Goal: Task Accomplishment & Management: Manage account settings

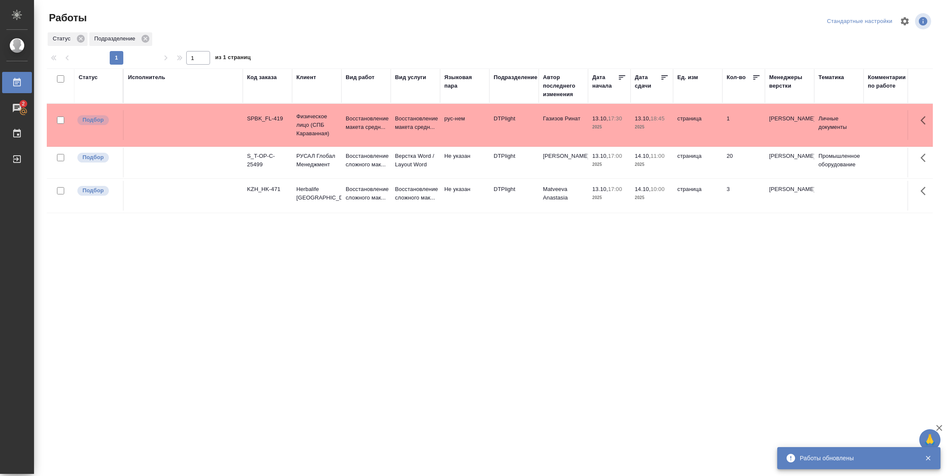
click at [519, 77] on div "Подразделение" at bounding box center [516, 77] width 44 height 9
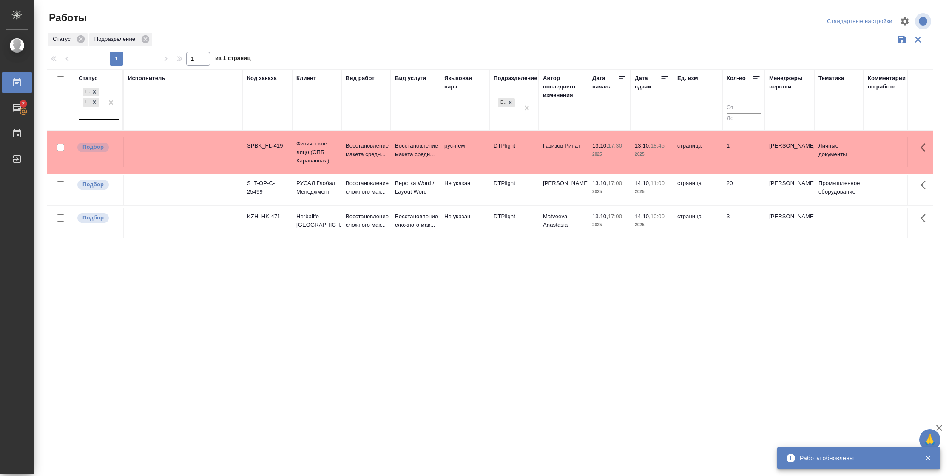
click at [94, 109] on div "Подбор Готов к работе" at bounding box center [91, 102] width 25 height 33
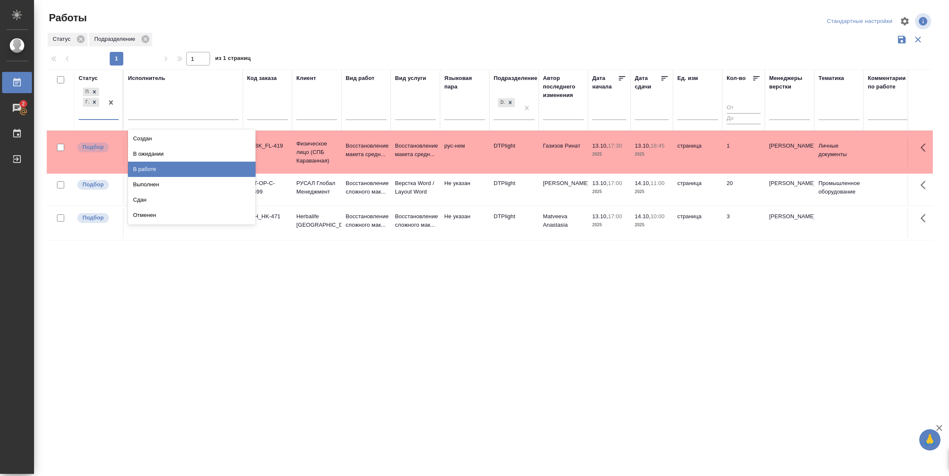
click at [150, 166] on div "В работе" at bounding box center [192, 169] width 128 height 15
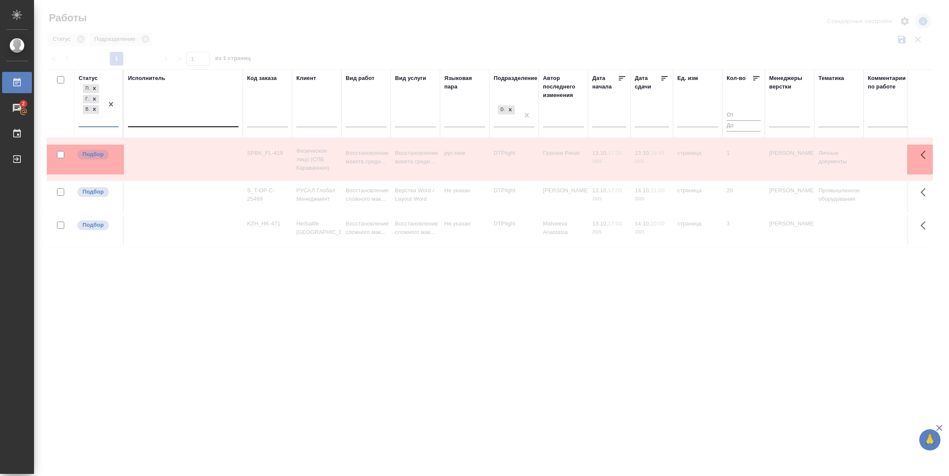
click at [165, 117] on div at bounding box center [183, 118] width 111 height 12
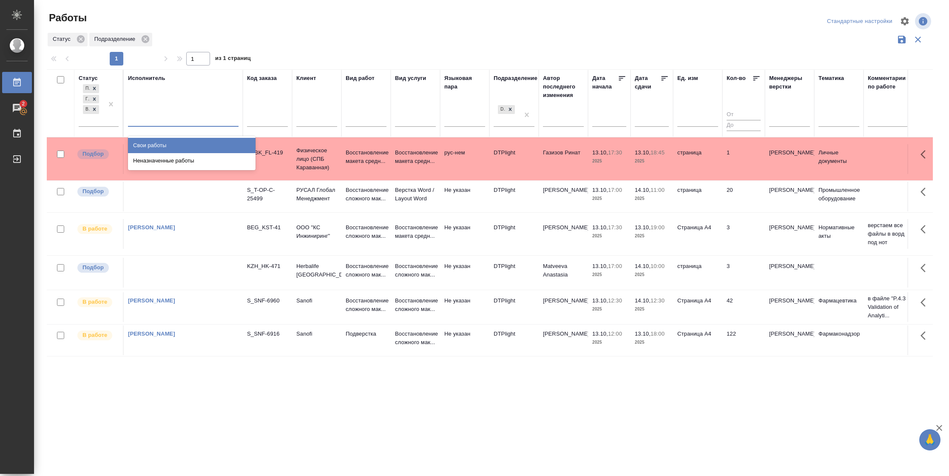
click at [165, 144] on div "Свои работы" at bounding box center [192, 145] width 128 height 15
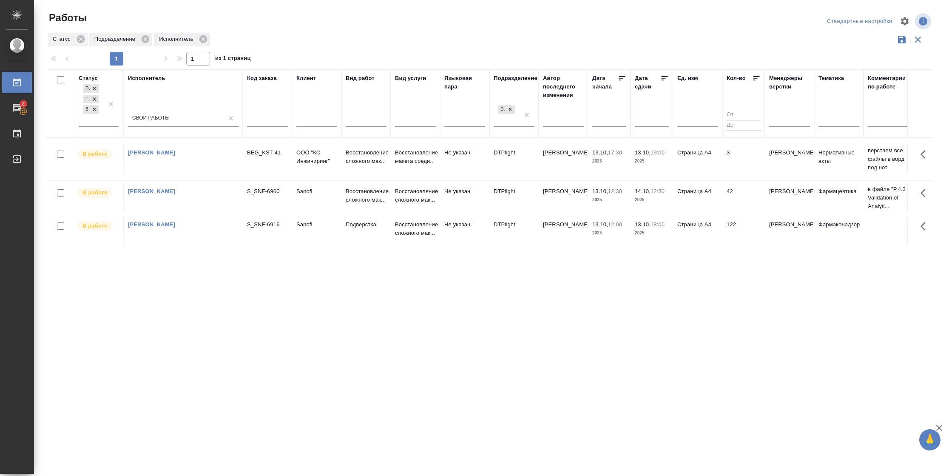
click at [667, 77] on icon at bounding box center [664, 78] width 9 height 9
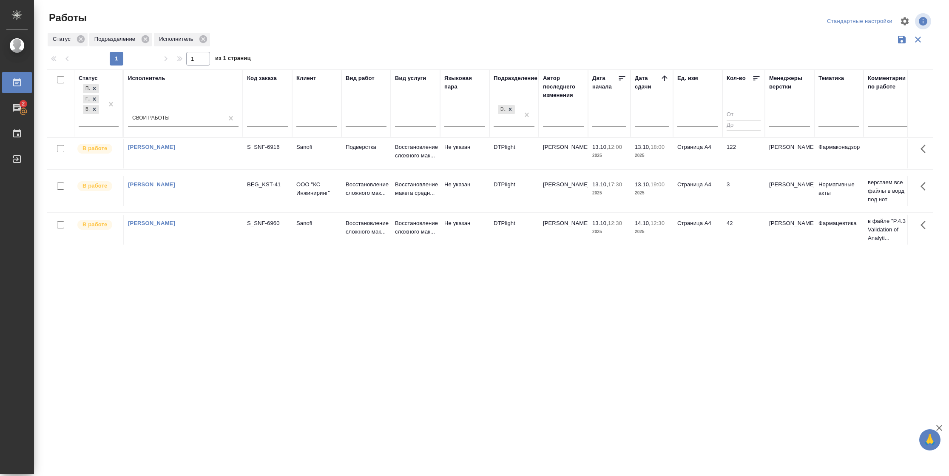
click at [744, 154] on td "122" at bounding box center [743, 154] width 43 height 30
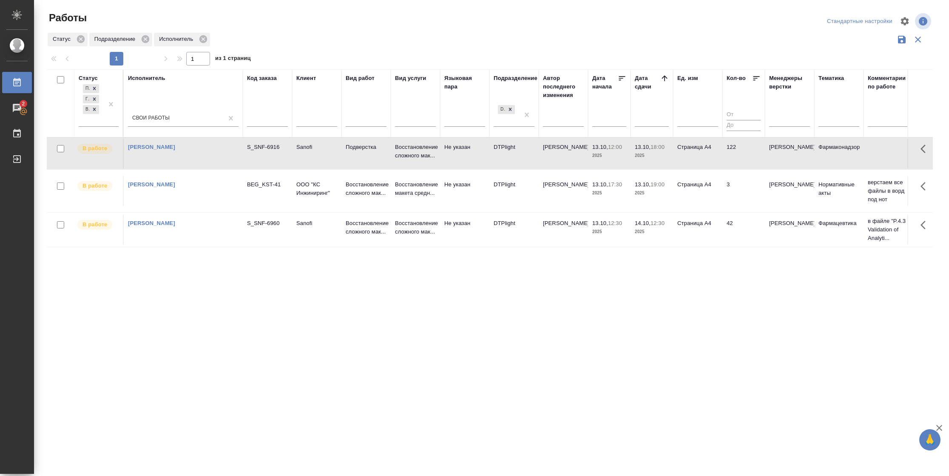
click at [744, 154] on td "122" at bounding box center [743, 154] width 43 height 30
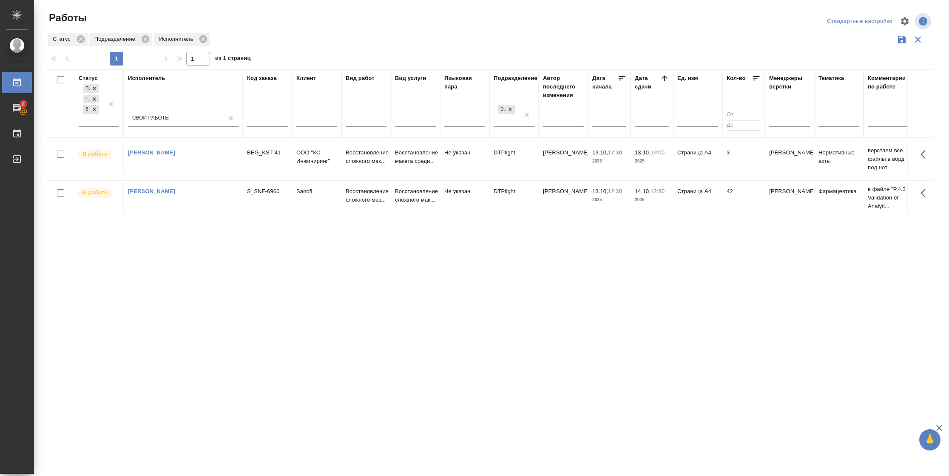
click at [663, 174] on tr "В работе Васильева Наталья Геннадьевна BEG_KST-41 ООО "КС Инжиниринг" Восстанов…" at bounding box center [895, 158] width 1696 height 43
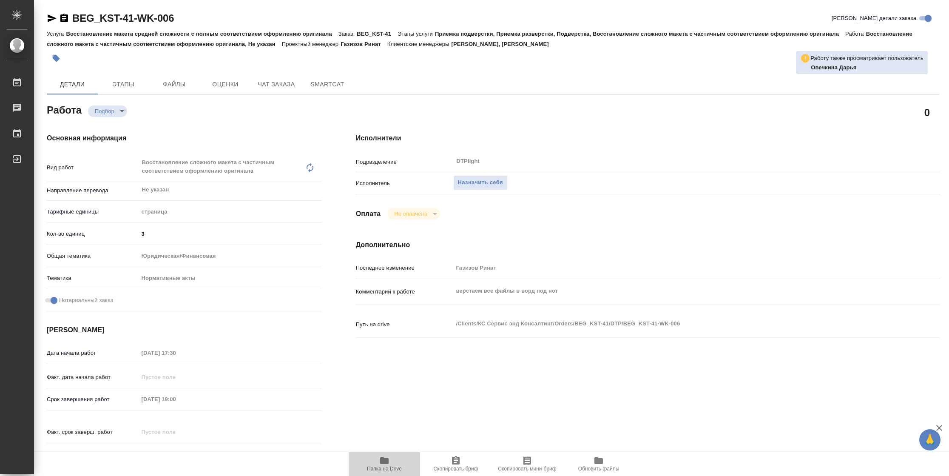
click at [373, 472] on button "Папка на Drive" at bounding box center [384, 464] width 71 height 24
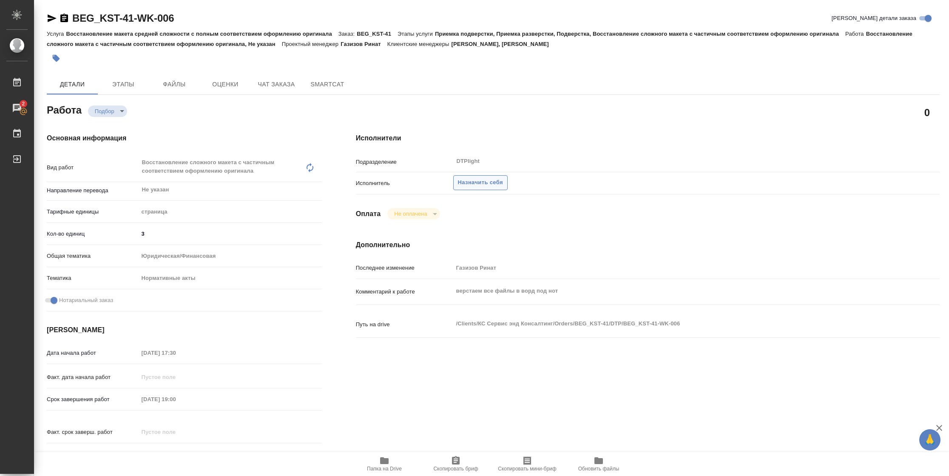
click at [485, 178] on span "Назначить себя" at bounding box center [480, 183] width 45 height 10
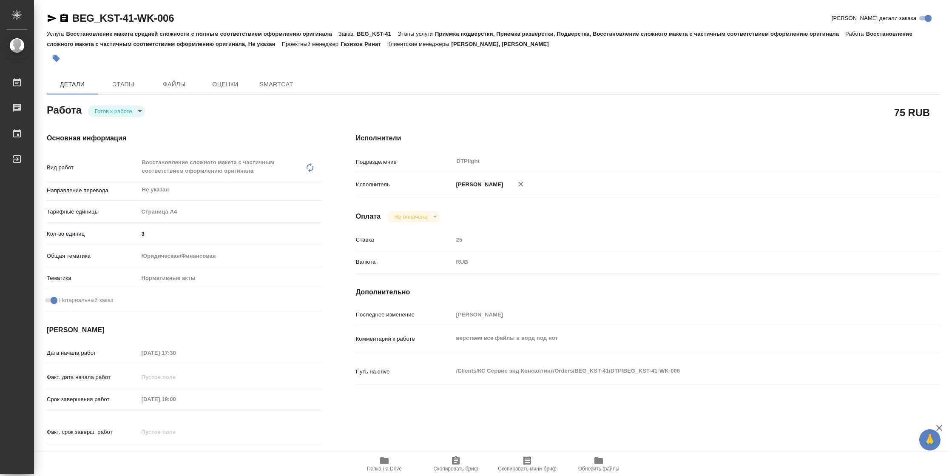
type textarea "x"
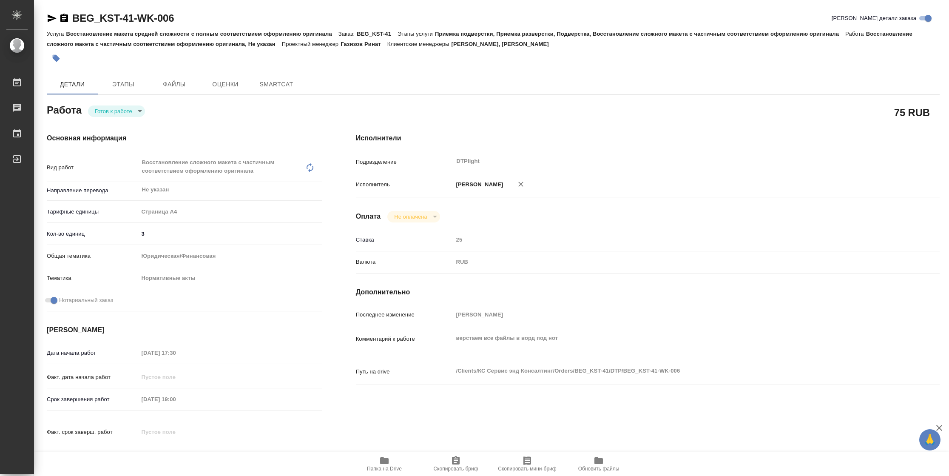
type textarea "x"
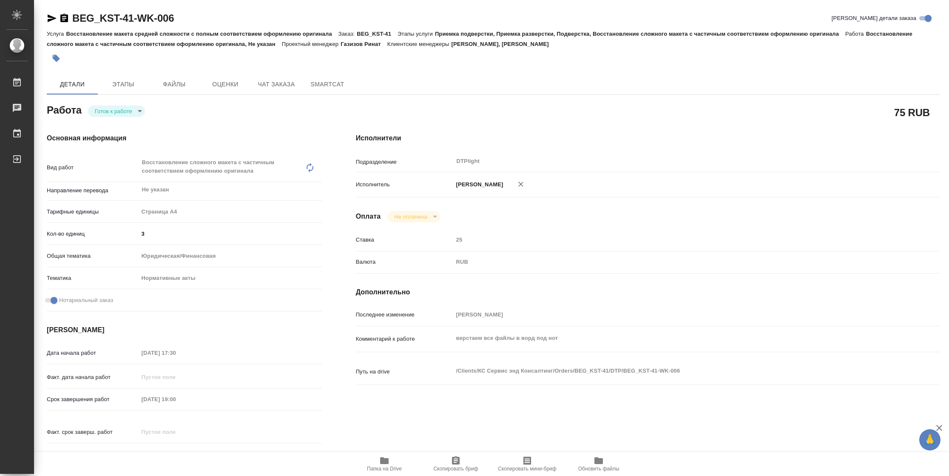
click at [116, 102] on div "Работа Готов к работе readyForWork" at bounding box center [184, 109] width 275 height 15
click at [116, 110] on body "🙏 .cls-1 fill:#fff; AWATERA Vasilyeva Natalia Работы Чаты График Выйти BEG_KST-…" at bounding box center [474, 238] width 949 height 476
type textarea "x"
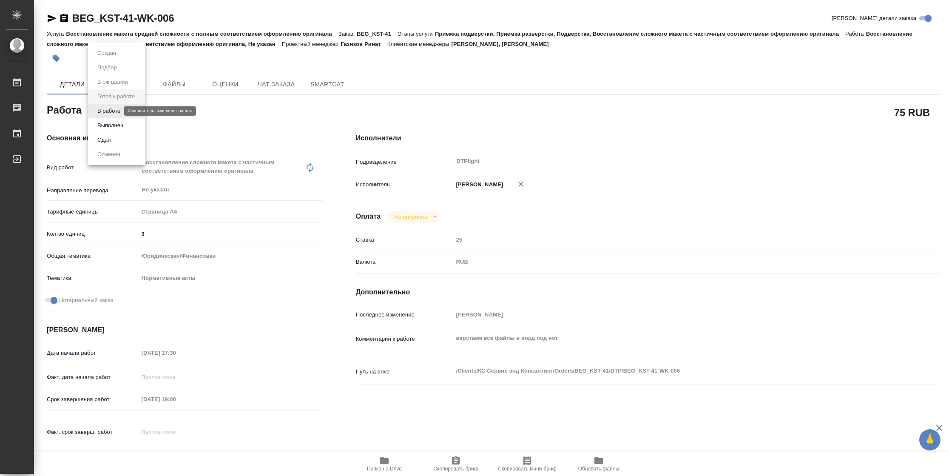
type textarea "x"
click at [116, 110] on button "В работе" at bounding box center [109, 110] width 28 height 9
type textarea "x"
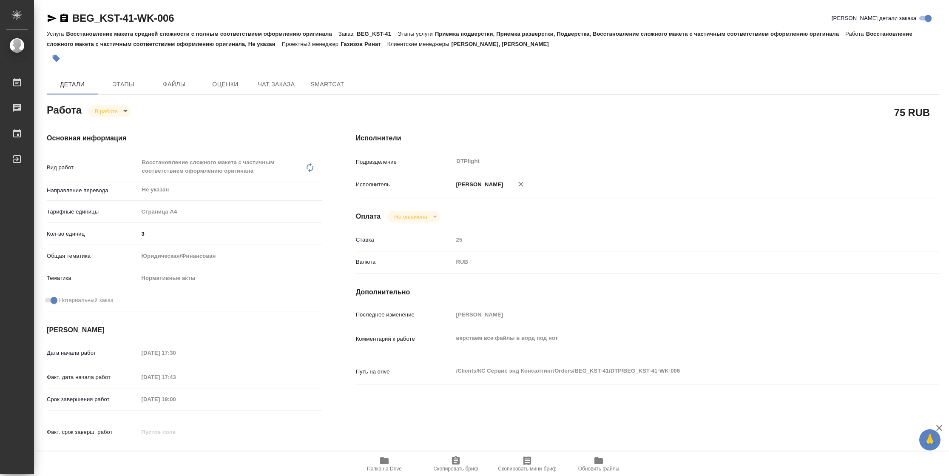
type textarea "x"
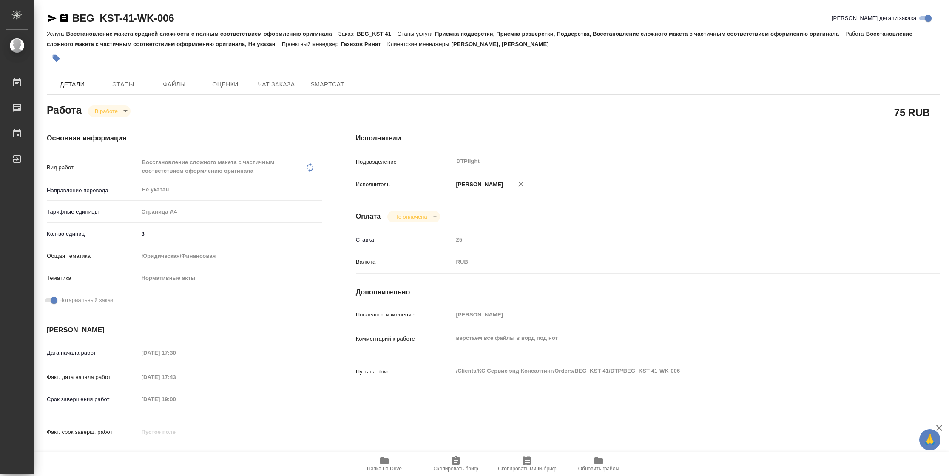
type textarea "x"
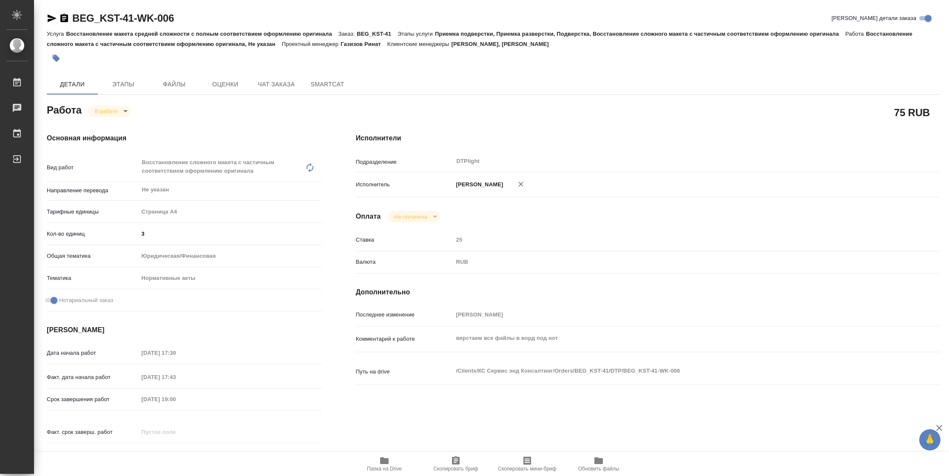
type textarea "x"
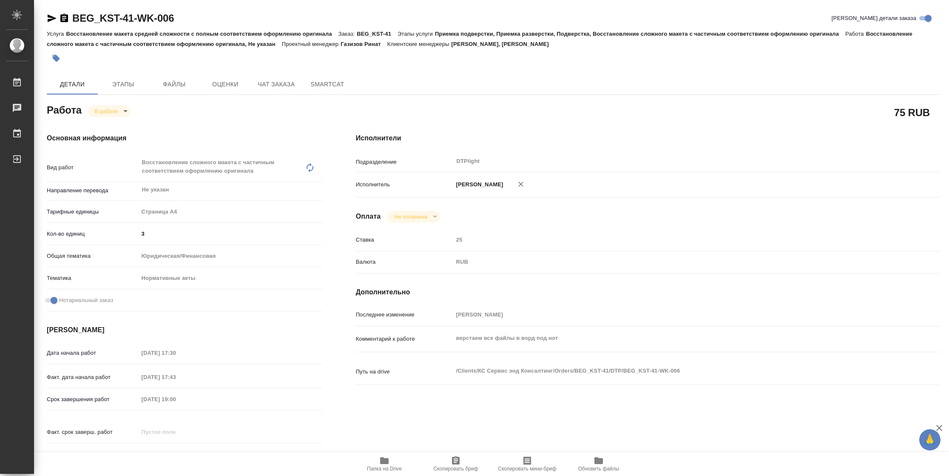
type textarea "x"
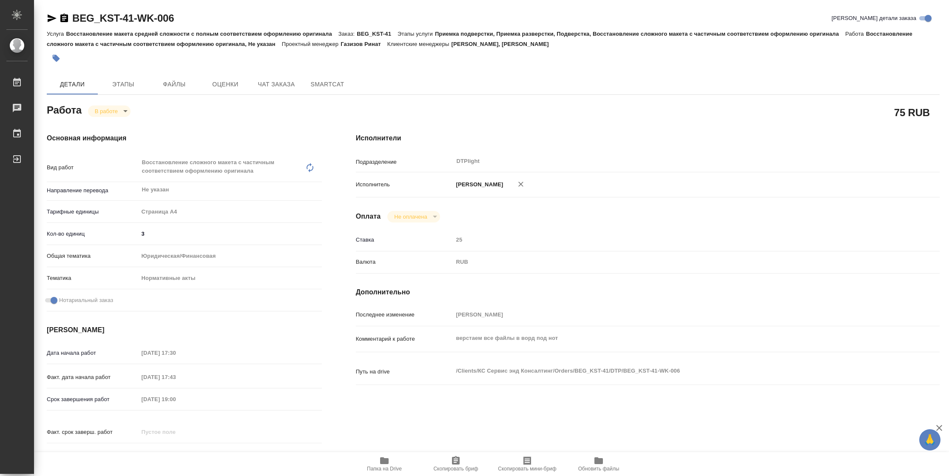
type textarea "x"
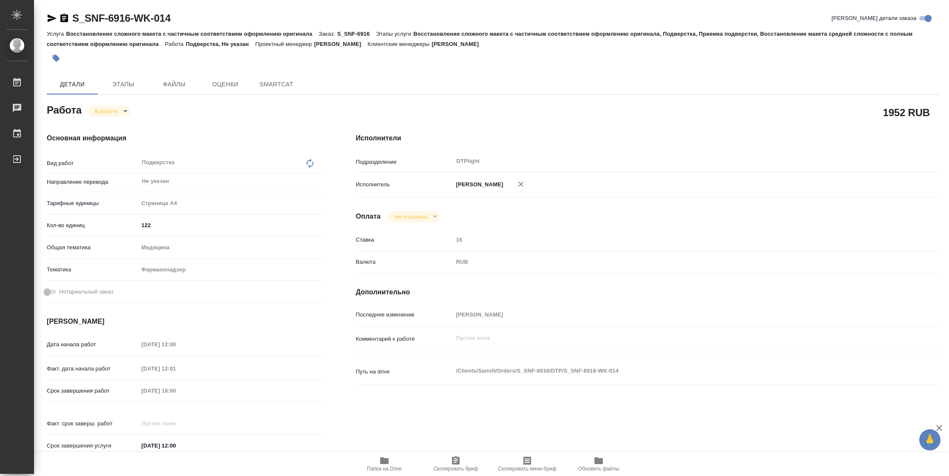
type textarea "x"
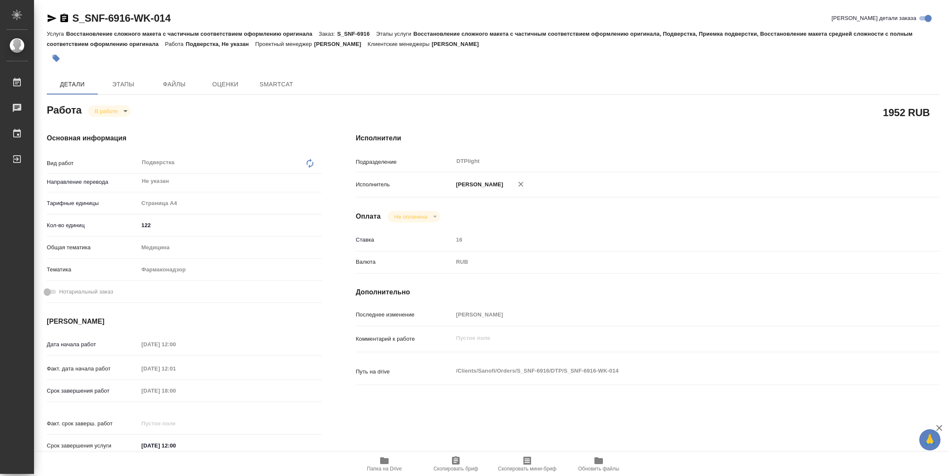
type textarea "x"
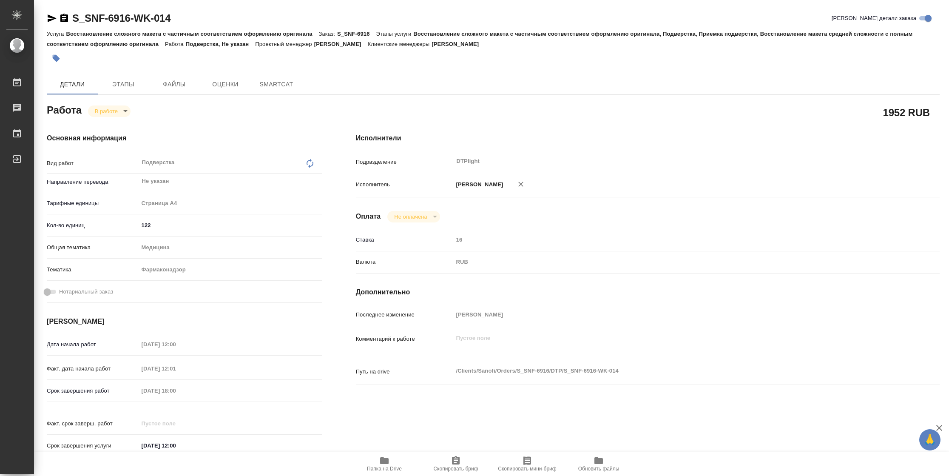
type textarea "x"
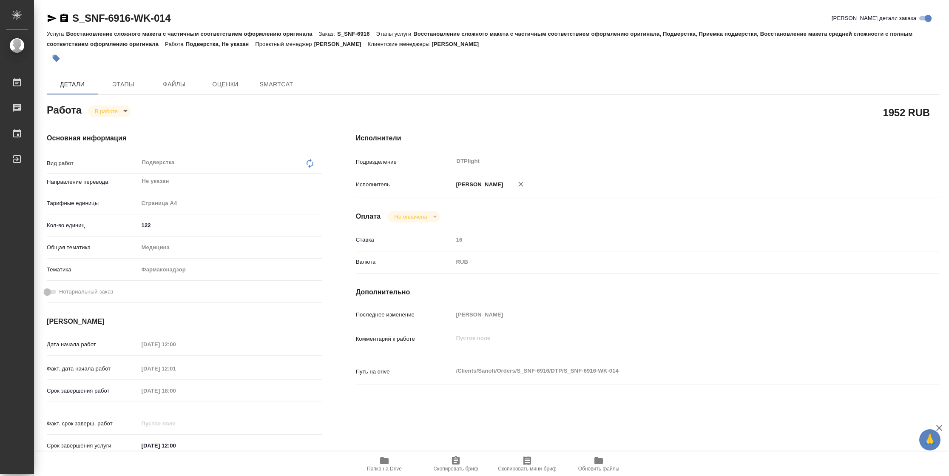
type textarea "x"
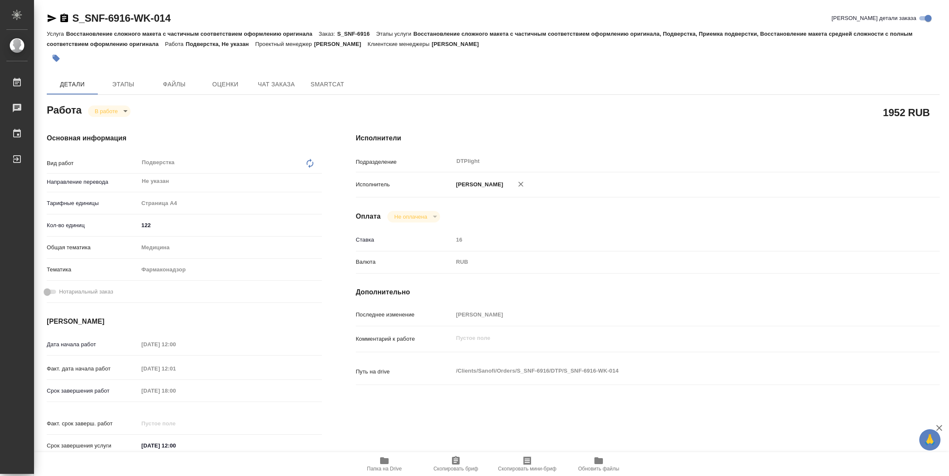
click at [379, 471] on span "Папка на Drive" at bounding box center [384, 469] width 35 height 6
type textarea "x"
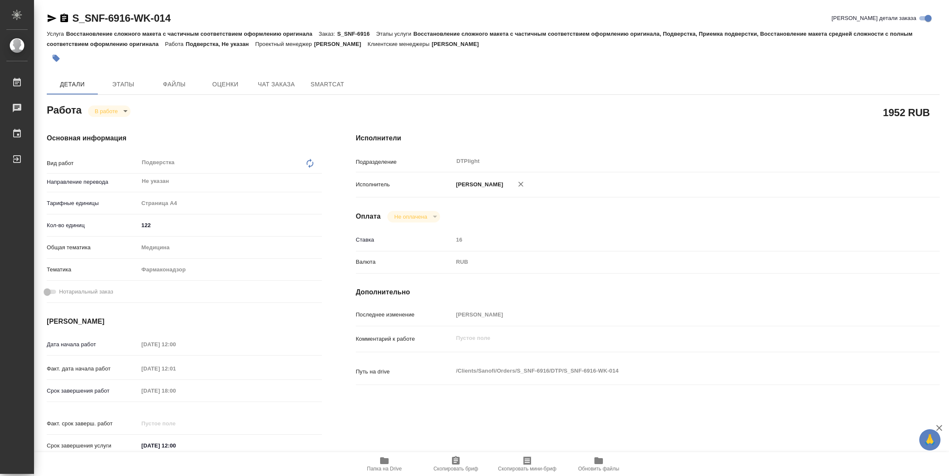
type textarea "x"
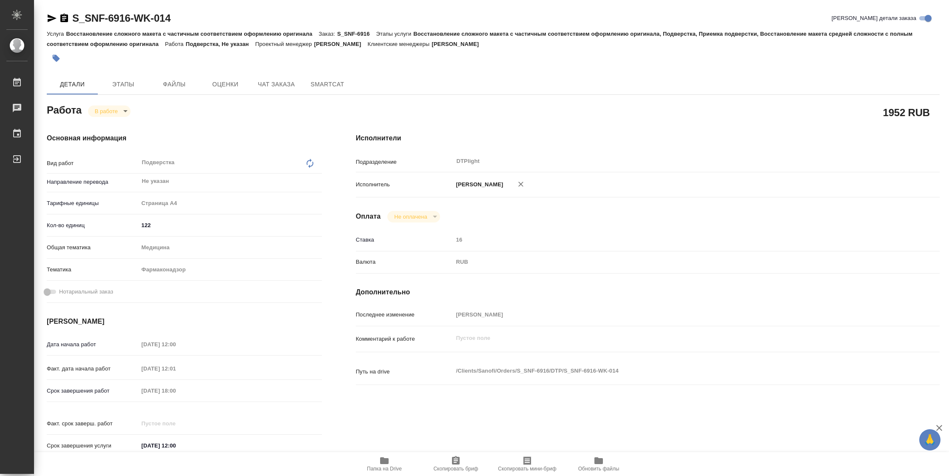
type textarea "x"
click at [118, 109] on body "🙏 .cls-1 fill:#fff; AWATERA Vasilyeva Natalia Работы 2 Чаты График Выйти S_SNF-…" at bounding box center [474, 238] width 949 height 476
click at [117, 125] on button "Выполнен" at bounding box center [110, 125] width 31 height 9
type textarea "x"
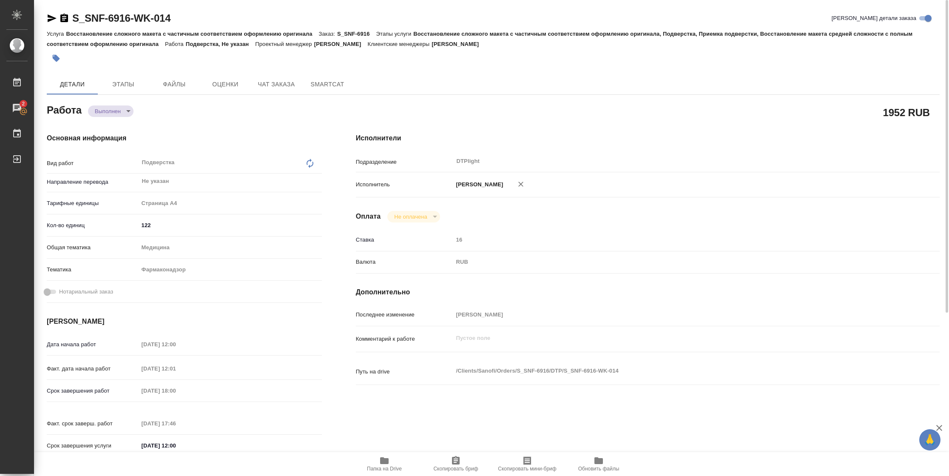
type textarea "x"
click at [52, 22] on icon "button" at bounding box center [52, 18] width 10 height 10
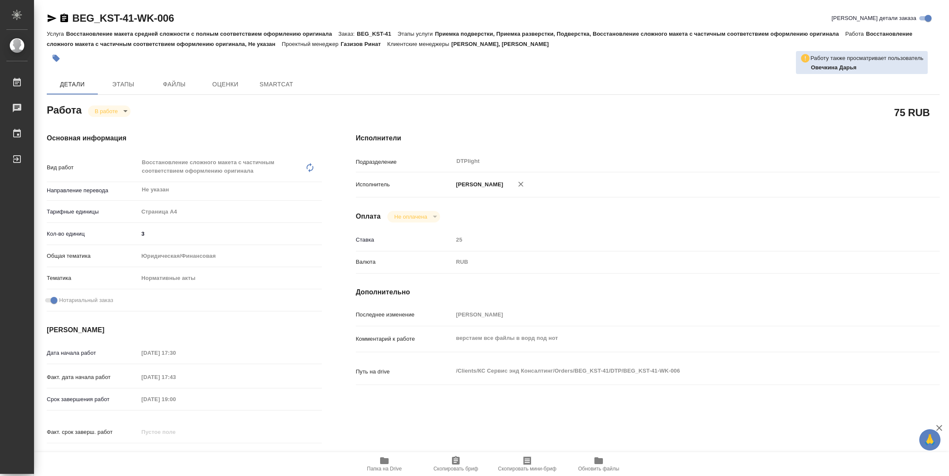
type textarea "x"
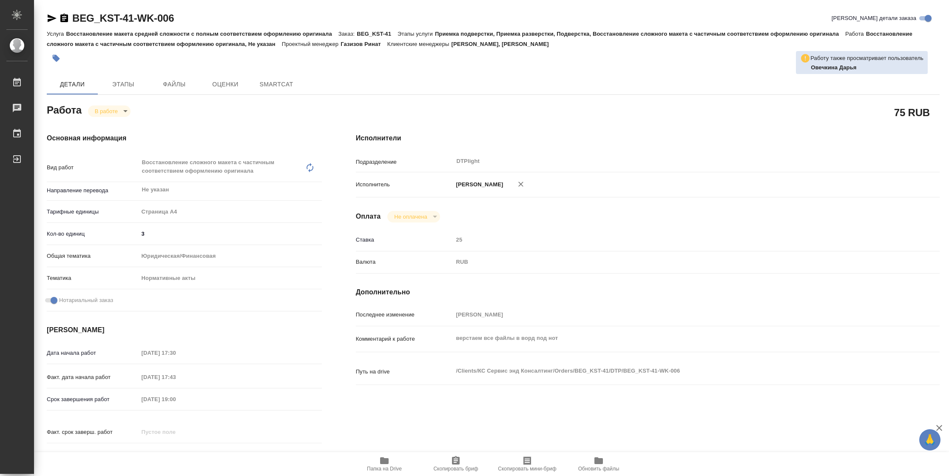
type textarea "x"
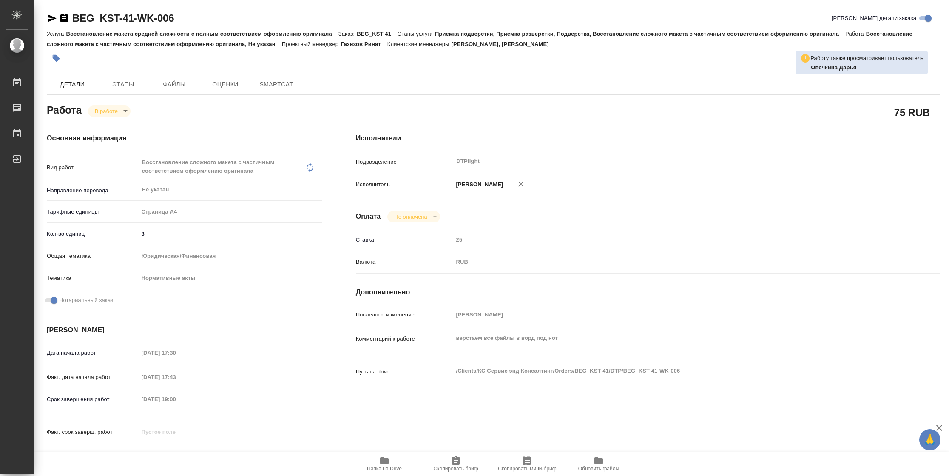
click at [51, 18] on icon "button" at bounding box center [52, 18] width 10 height 10
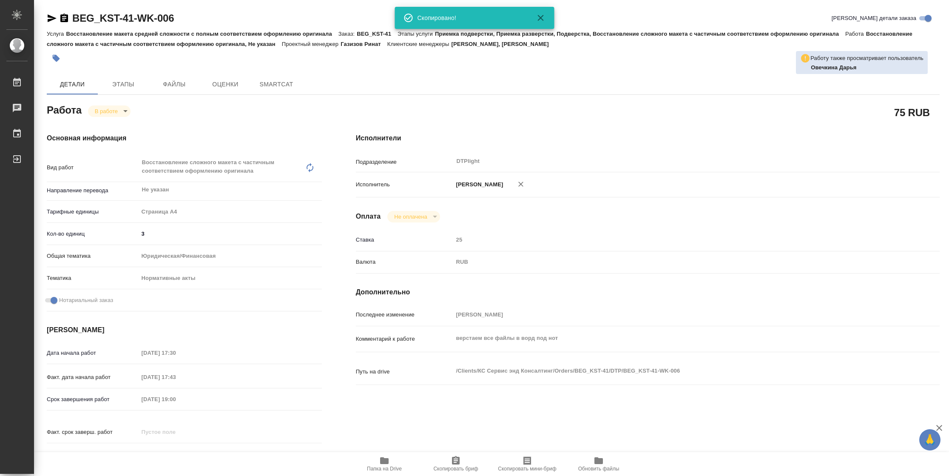
type textarea "x"
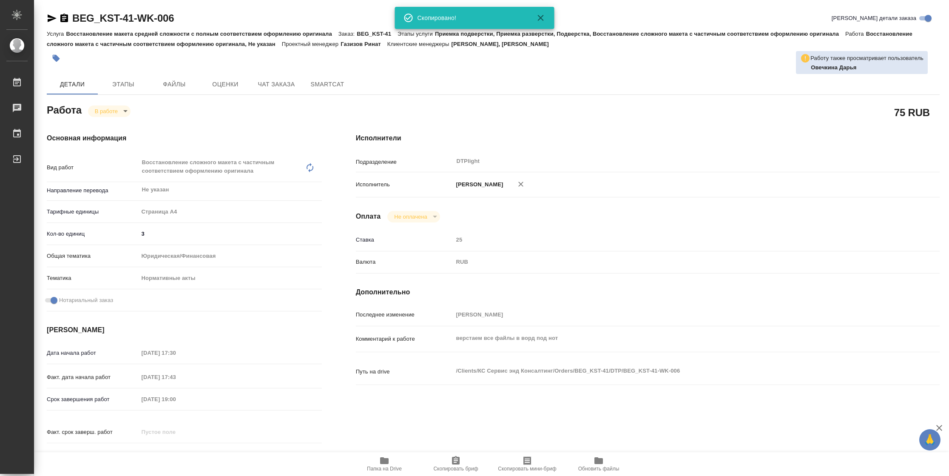
type textarea "x"
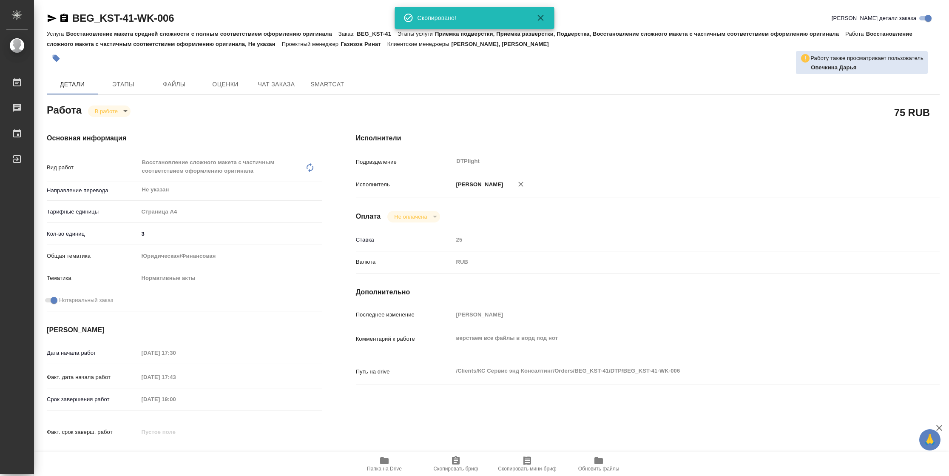
type textarea "x"
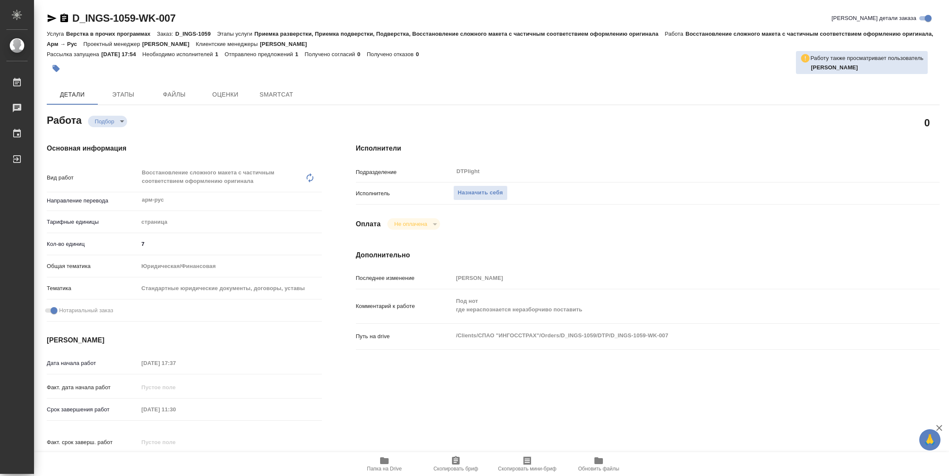
type textarea "x"
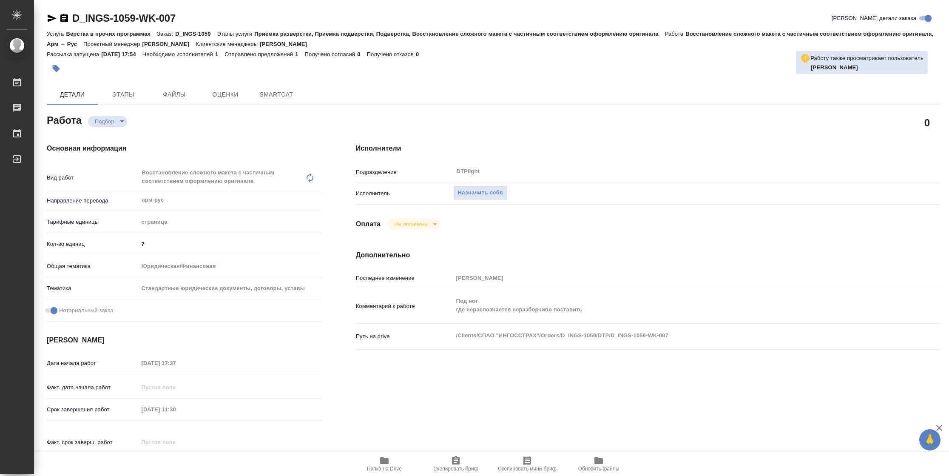
type textarea "x"
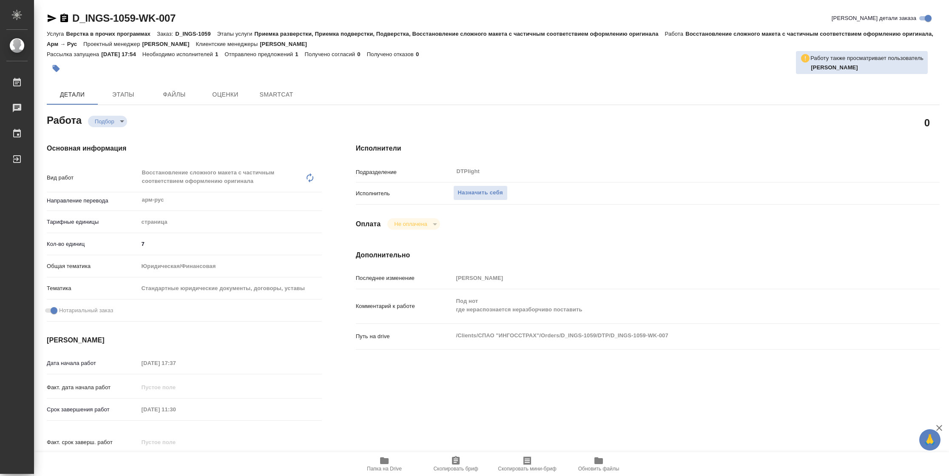
type textarea "x"
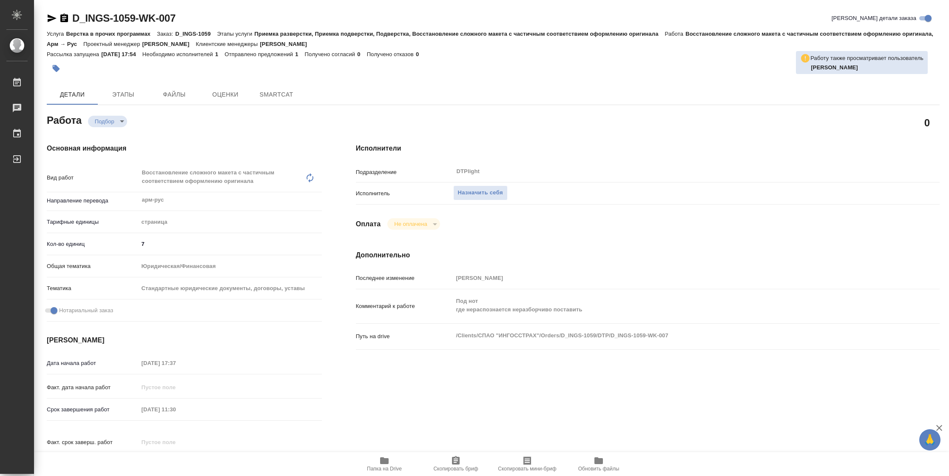
type textarea "x"
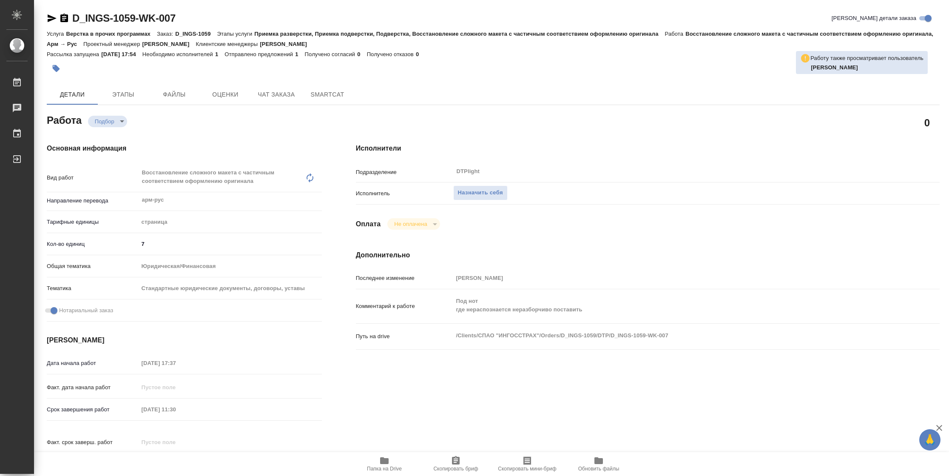
type textarea "x"
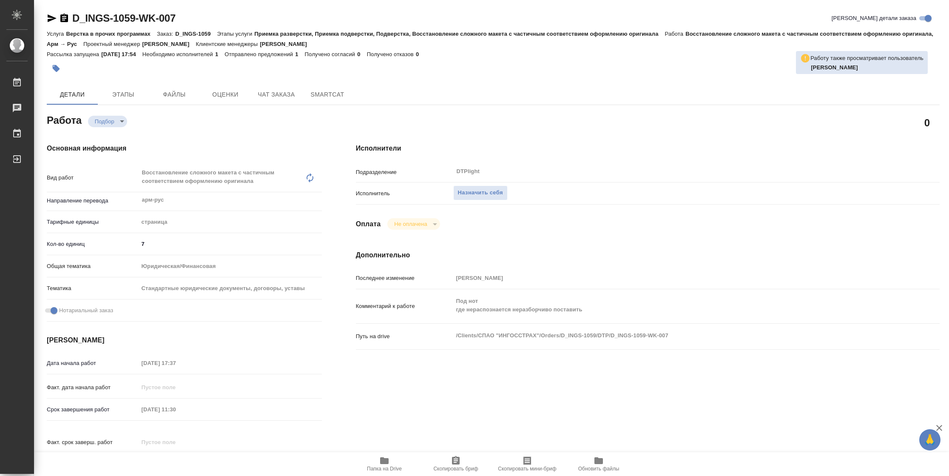
type textarea "x"
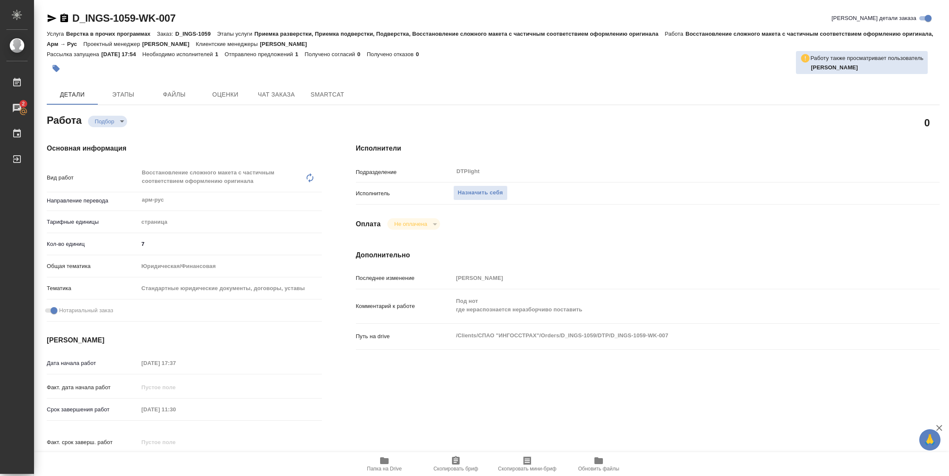
click at [372, 466] on span "Папка на Drive" at bounding box center [384, 469] width 35 height 6
